Goal: Transaction & Acquisition: Purchase product/service

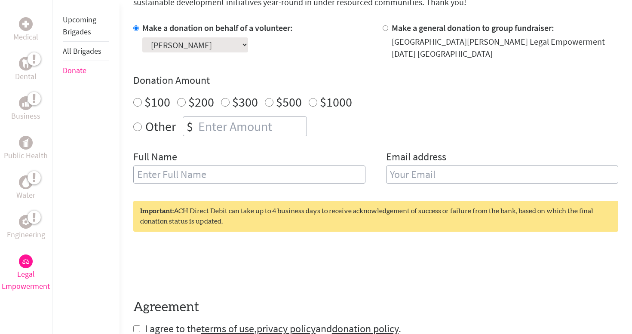
scroll to position [276, 0]
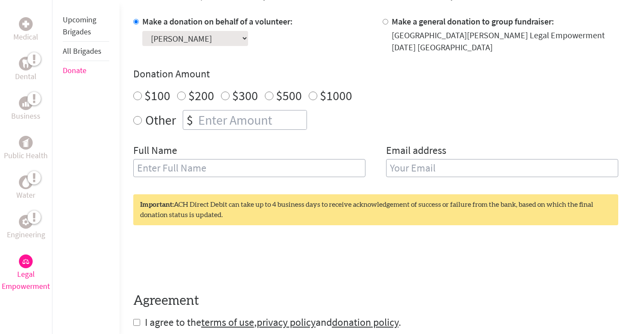
click at [207, 175] on input "text" at bounding box center [249, 168] width 232 height 18
type input "[PERSON_NAME]"
type input "[EMAIL_ADDRESS][DOMAIN_NAME]"
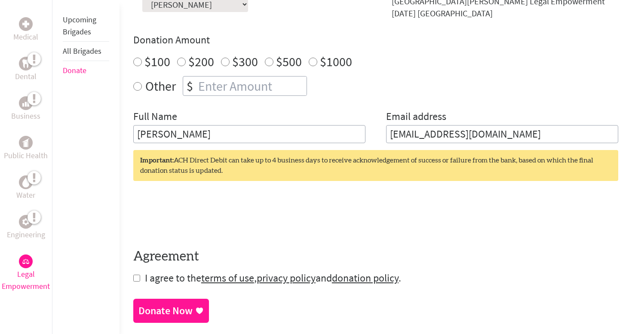
scroll to position [313, 0]
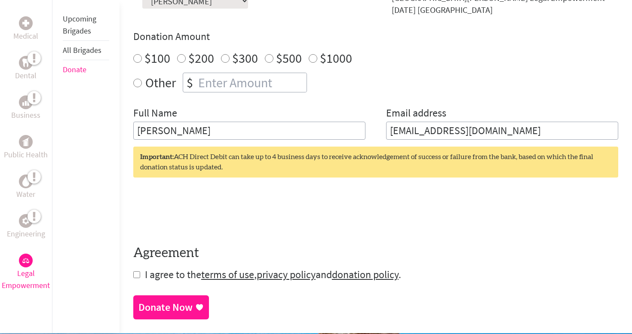
click at [137, 277] on input "checkbox" at bounding box center [136, 274] width 7 height 7
checkbox input "true"
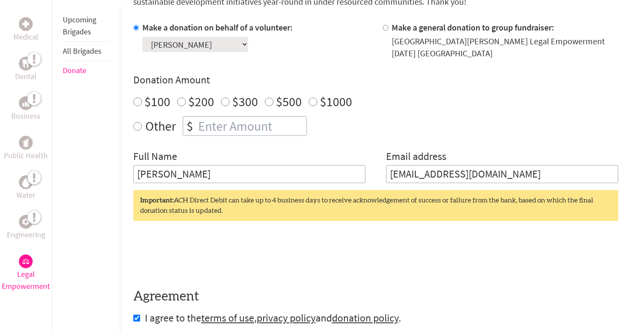
scroll to position [264, 0]
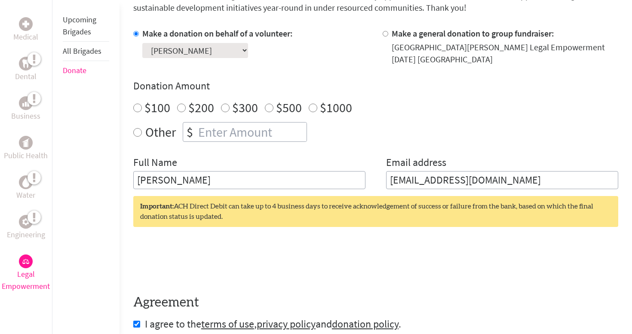
radio input "true"
click at [229, 133] on input "number" at bounding box center [251, 131] width 110 height 19
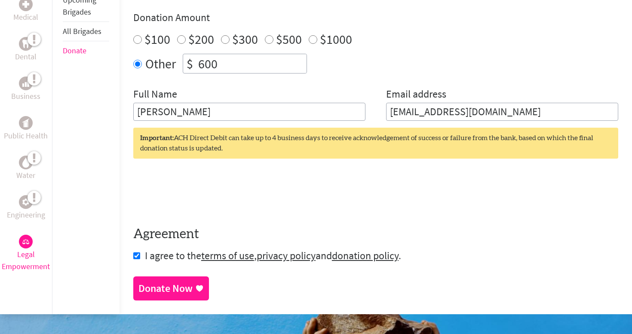
scroll to position [334, 0]
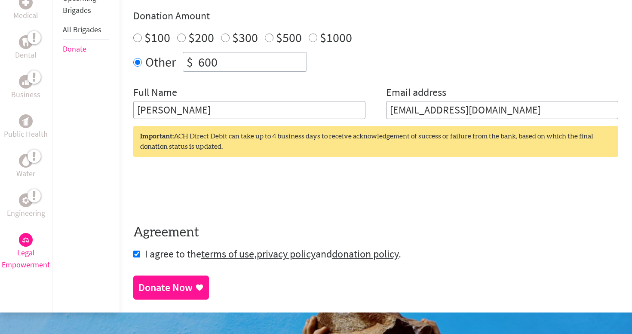
type input "600"
click at [182, 288] on section "Make a Donation Your donation to Global Brigades in [GEOGRAPHIC_DATA] is sincer…" at bounding box center [375, 96] width 485 height 405
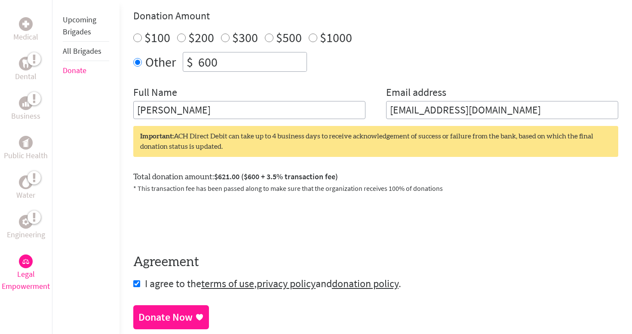
click at [188, 314] on div "Donate Now" at bounding box center [165, 317] width 54 height 14
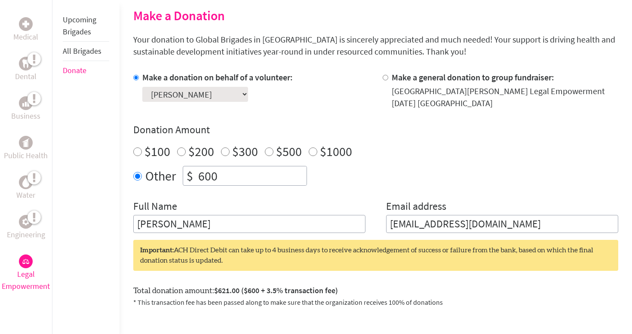
scroll to position [212, 0]
